Goal: Task Accomplishment & Management: Manage account settings

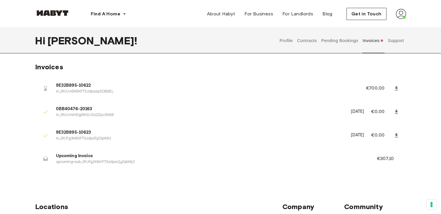
click at [369, 36] on button "Invoices" at bounding box center [373, 40] width 22 height 25
click at [39, 87] on li "9E32B895-10622 in_1RUUn5K6KFTSzdpasp5DBdEL €700.00" at bounding box center [220, 88] width 371 height 20
click at [48, 87] on icon at bounding box center [46, 88] width 6 height 6
click at [65, 85] on span "9E32B895-10622" at bounding box center [204, 85] width 296 height 7
click at [311, 46] on button "Contracts" at bounding box center [306, 40] width 21 height 25
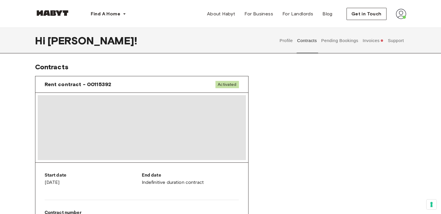
click at [323, 44] on button "Pending Bookings" at bounding box center [339, 40] width 39 height 25
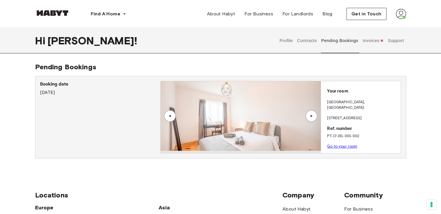
click at [391, 43] on button "Support" at bounding box center [396, 40] width 18 height 25
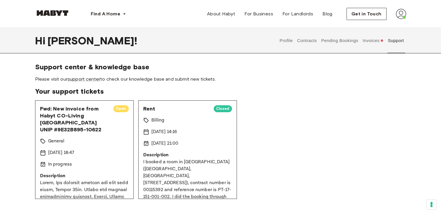
click at [340, 38] on button "Pending Bookings" at bounding box center [339, 40] width 39 height 25
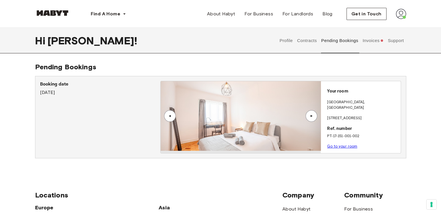
click at [375, 45] on button "Invoices" at bounding box center [373, 40] width 22 height 25
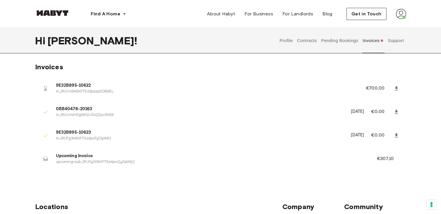
click at [293, 38] on div "Profile Contracts Pending Bookings Invoices Support" at bounding box center [341, 40] width 129 height 25
click at [287, 41] on button "Profile" at bounding box center [286, 40] width 15 height 25
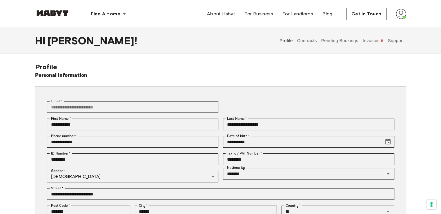
click at [303, 34] on button "Contracts" at bounding box center [306, 40] width 21 height 25
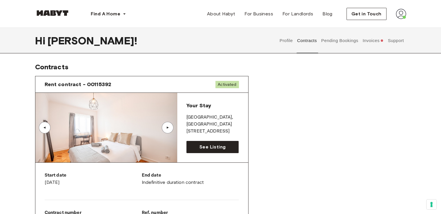
click at [339, 37] on button "Pending Bookings" at bounding box center [339, 40] width 39 height 25
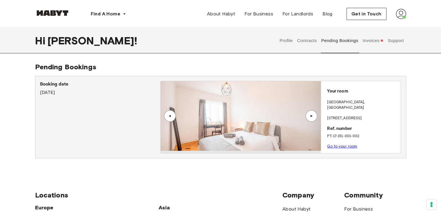
click at [368, 36] on button "Invoices" at bounding box center [373, 40] width 22 height 25
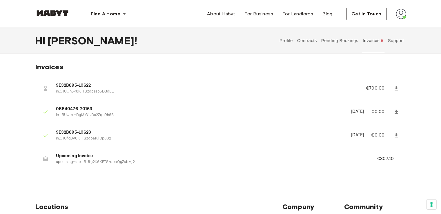
click at [365, 84] on li "9E32B895-10622 in_1RUUn5K6KFTSzdpasp5DBdEL €700.00" at bounding box center [220, 88] width 371 height 20
click at [395, 89] on icon at bounding box center [396, 88] width 6 height 6
click at [393, 158] on p "€307.10" at bounding box center [389, 158] width 25 height 7
click at [396, 158] on p "€307.10" at bounding box center [389, 158] width 25 height 7
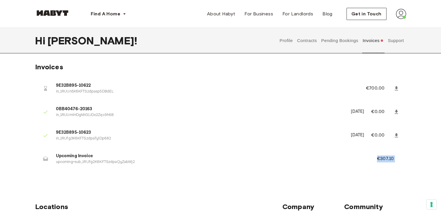
click at [396, 157] on p "€307.10" at bounding box center [389, 158] width 25 height 7
click at [32, 150] on div "Invoices 9E32B895-10622 in_1RUUn5K6KFTSzdpasp5DBdEL €700.00 0BB40476-20163 in_1…" at bounding box center [220, 121] width 417 height 116
click at [47, 155] on div at bounding box center [46, 159] width 12 height 12
click at [45, 157] on icon at bounding box center [46, 159] width 6 height 6
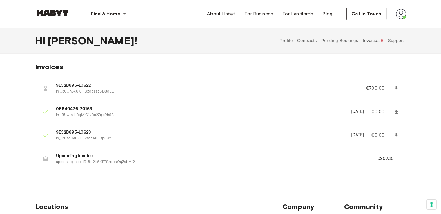
click at [45, 157] on icon at bounding box center [46, 159] width 6 height 6
click at [76, 163] on p "upcoming+sub_1RUfg2K6KFTSzdpaQyZabMj2" at bounding box center [209, 162] width 307 height 6
click at [77, 163] on p "upcoming+sub_1RUfg2K6KFTSzdpaQyZabMj2" at bounding box center [209, 162] width 307 height 6
click at [79, 163] on p "upcoming+sub_1RUfg2K6KFTSzdpaQyZabMj2" at bounding box center [209, 162] width 307 height 6
drag, startPoint x: 52, startPoint y: 77, endPoint x: 79, endPoint y: 92, distance: 30.6
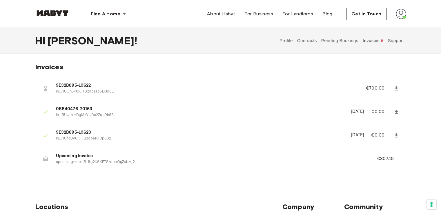
click at [63, 82] on ul "9E32B895-10622 in_1RUUn5K6KFTSzdpasp5DBdEL €700.00 0BB40476-20163 in_1RUUmiHDgM…" at bounding box center [220, 125] width 371 height 98
click at [79, 92] on p "in_1RUUn5K6KFTSzdpasp5DBdEL" at bounding box center [204, 92] width 296 height 6
click at [66, 90] on p "in_1RUUn5K6KFTSzdpasp5DBdEL" at bounding box center [204, 92] width 296 height 6
click at [38, 88] on li "9E32B895-10622 in_1RUUn5K6KFTSzdpasp5DBdEL €700.00" at bounding box center [220, 88] width 371 height 20
click at [45, 88] on icon at bounding box center [45, 88] width 3 height 5
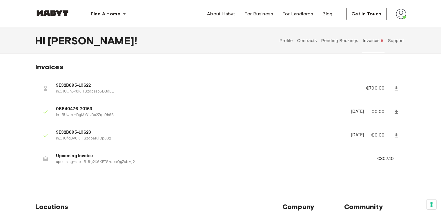
click at [394, 87] on icon at bounding box center [396, 88] width 6 height 6
